Goal: Navigation & Orientation: Understand site structure

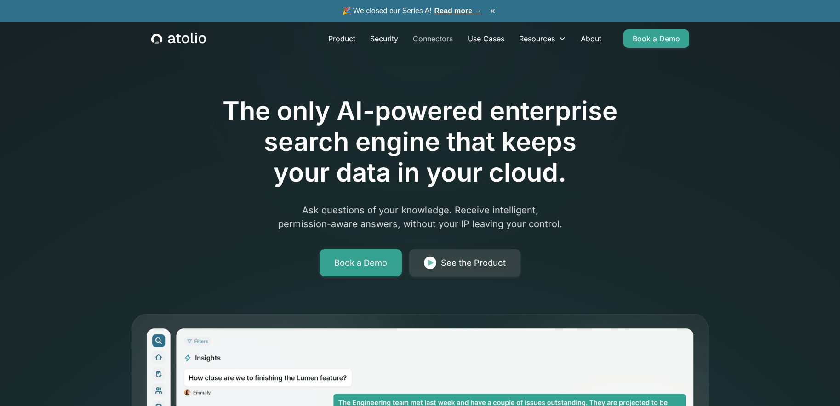
click at [430, 45] on link "Connectors" at bounding box center [432, 38] width 55 height 18
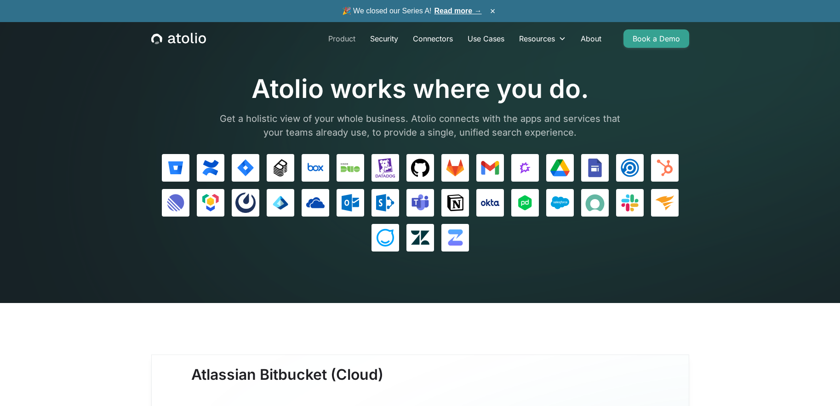
click at [339, 38] on link "Product" at bounding box center [342, 38] width 42 height 18
